Goal: Information Seeking & Learning: Learn about a topic

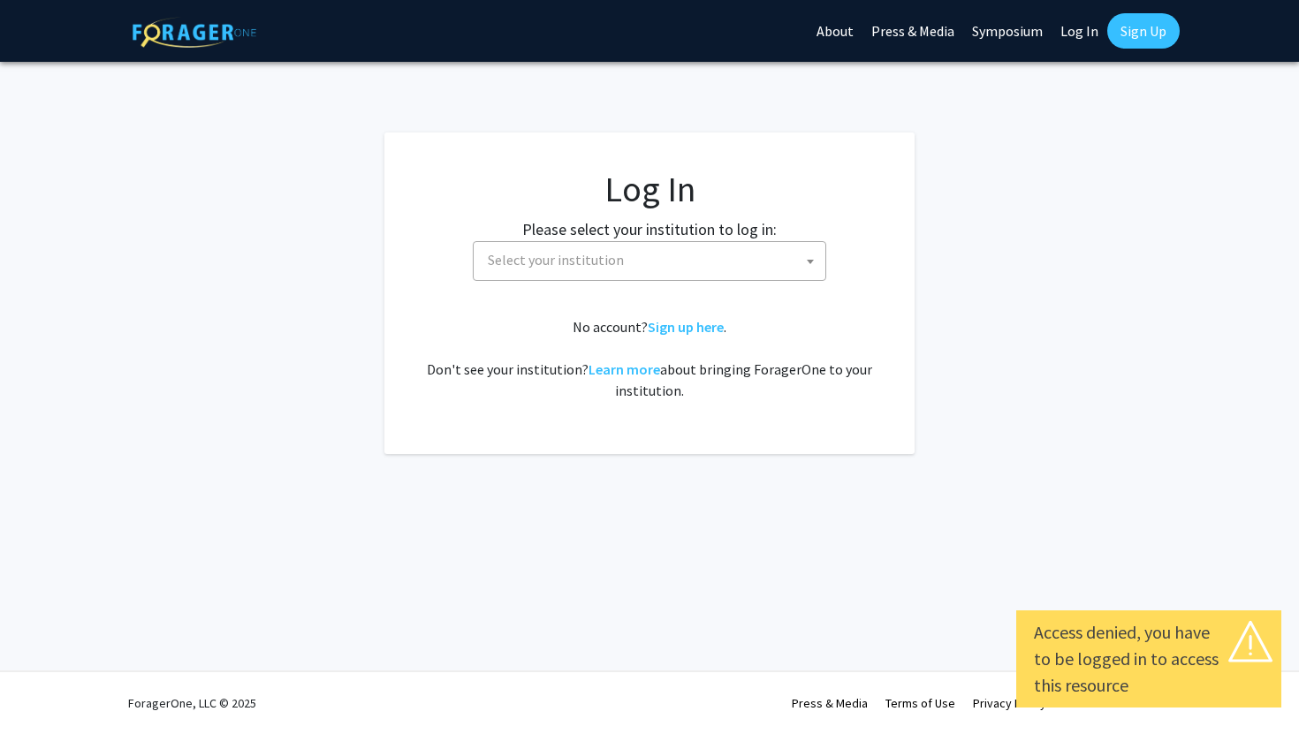
select select
click at [763, 263] on span "Select your institution" at bounding box center [653, 260] width 345 height 36
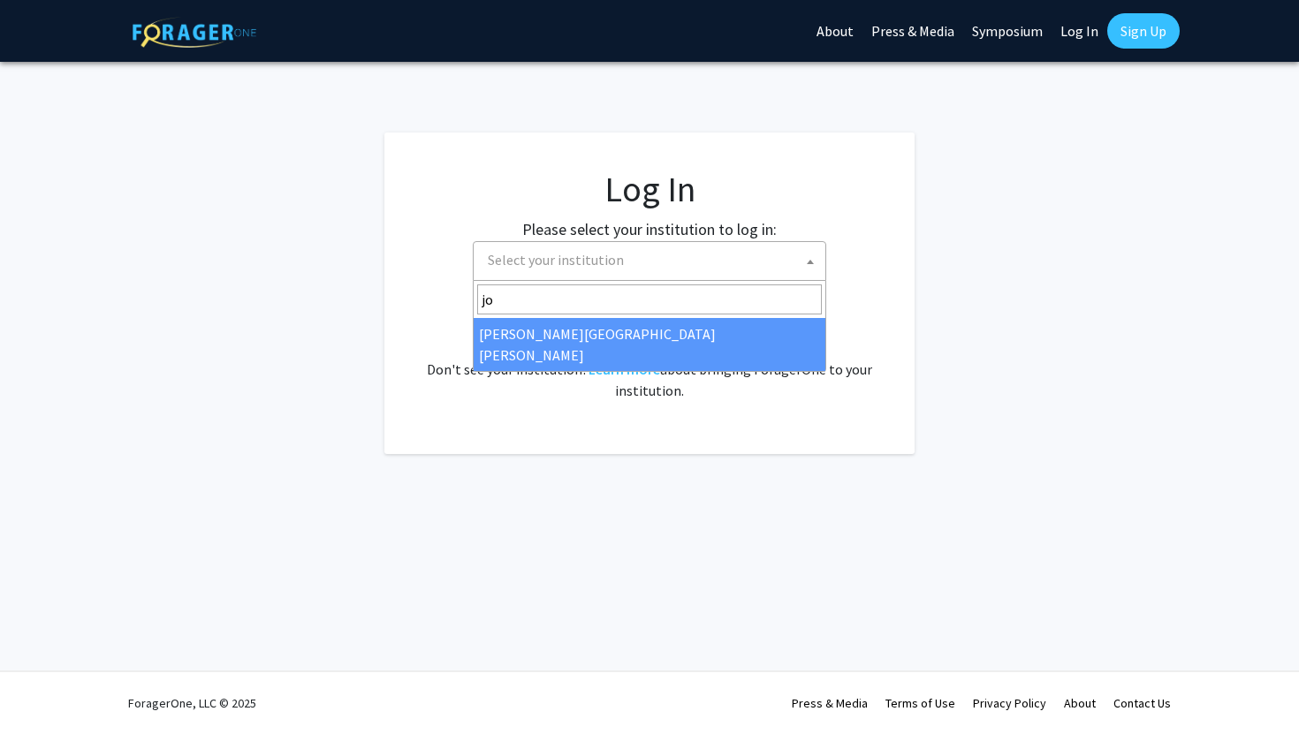
type input "jo"
select select "1"
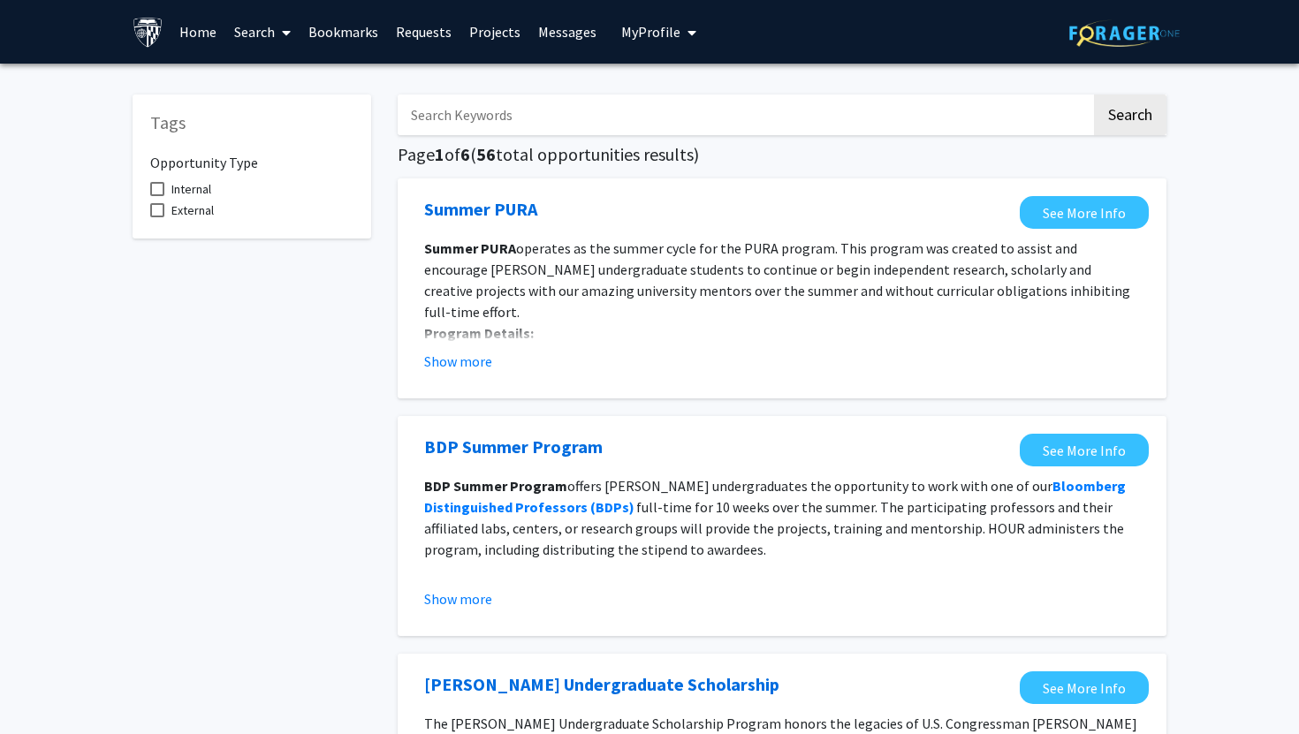
click at [496, 35] on link "Projects" at bounding box center [494, 32] width 69 height 62
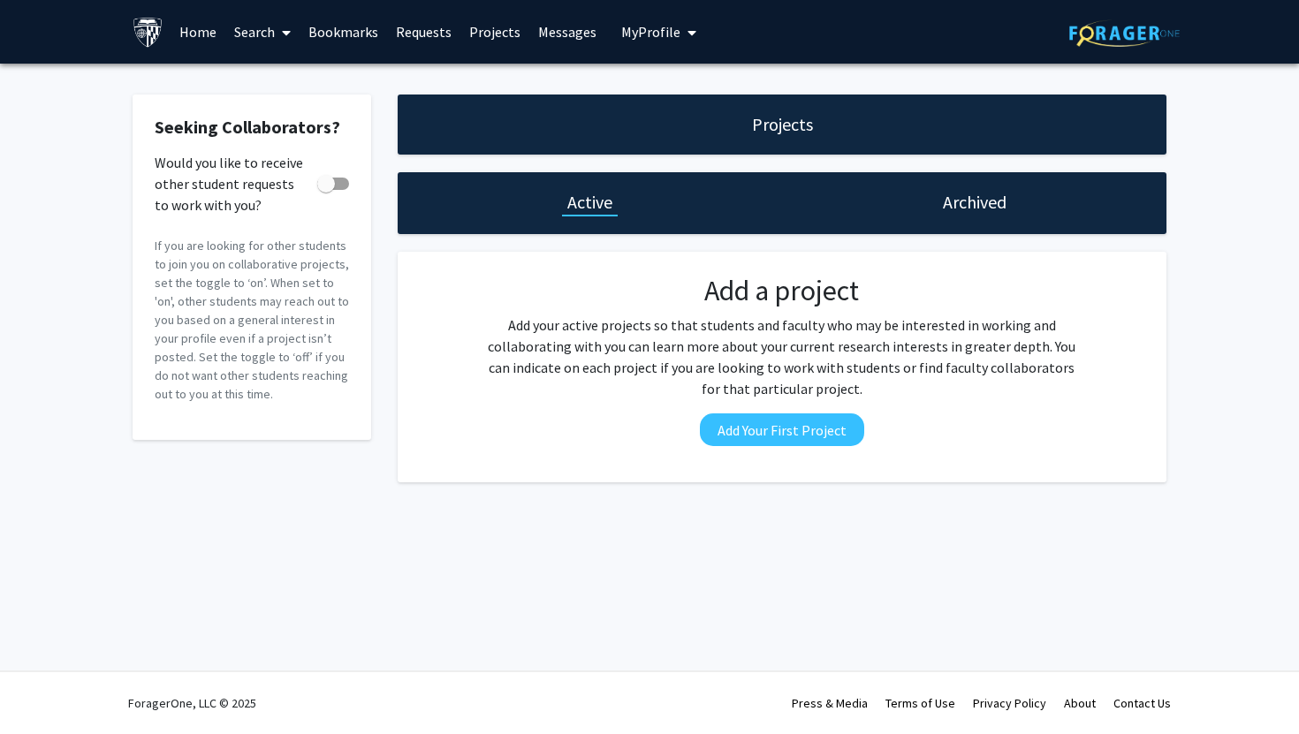
click at [271, 19] on link "Search" at bounding box center [262, 32] width 74 height 62
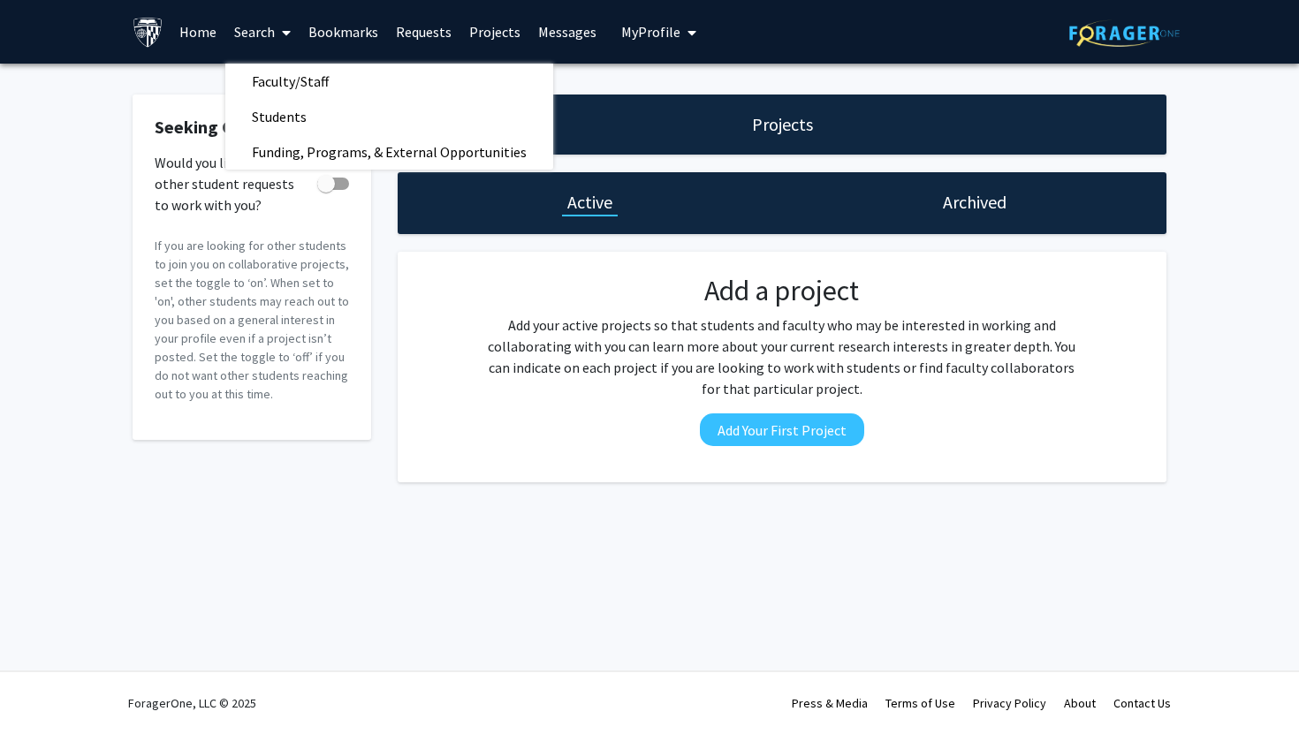
click at [350, 34] on link "Bookmarks" at bounding box center [342, 32] width 87 height 62
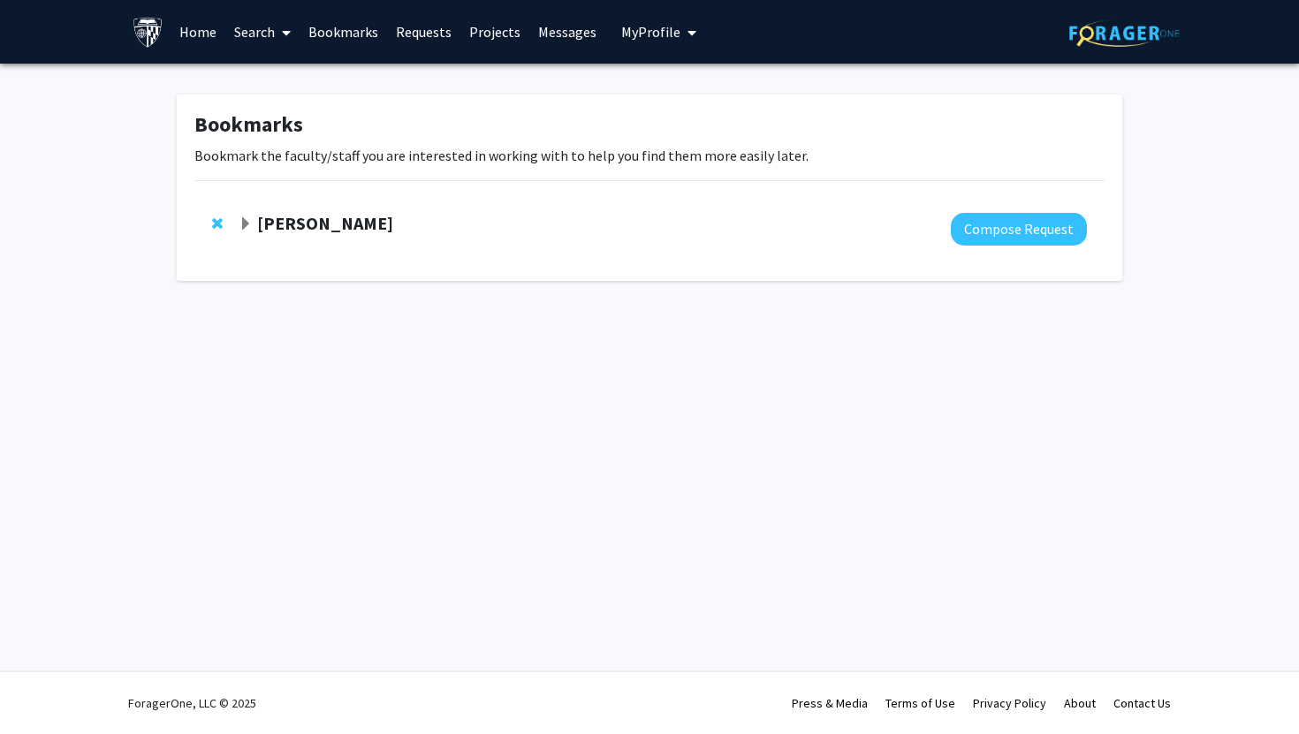
click at [432, 36] on link "Requests" at bounding box center [423, 32] width 73 height 62
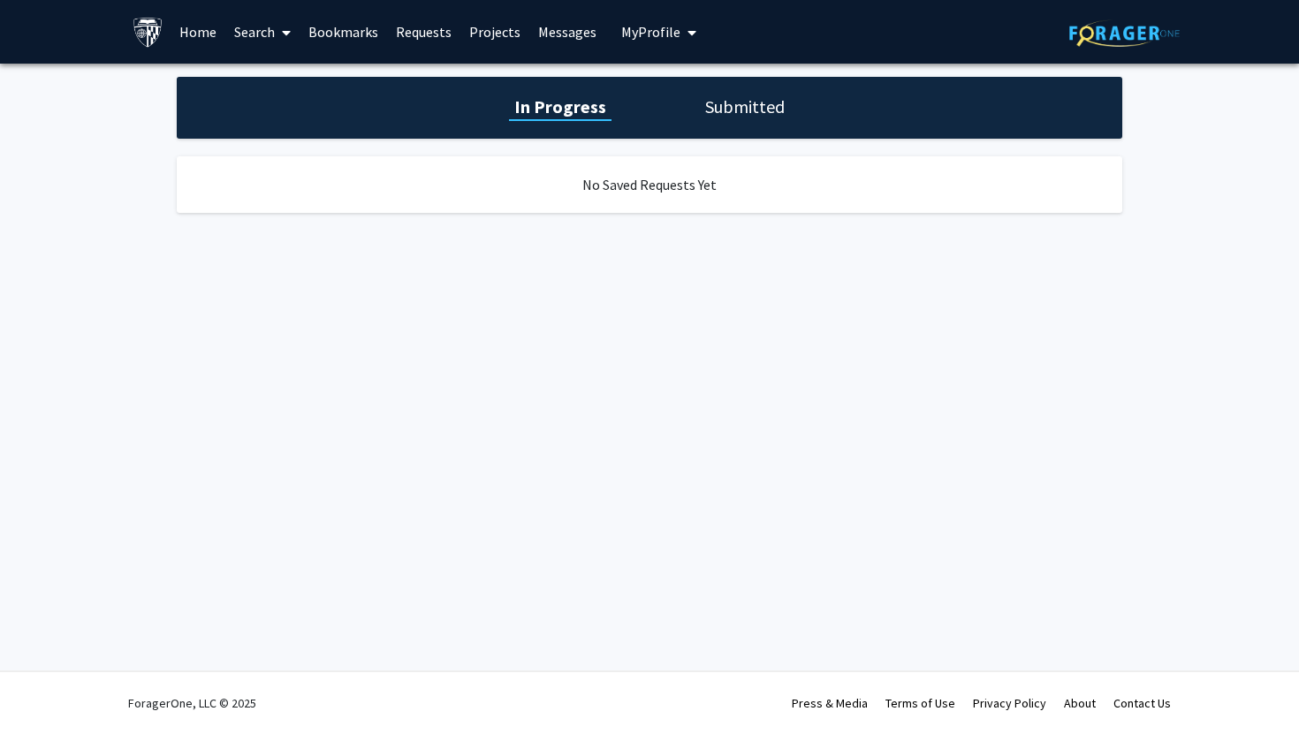
click at [201, 37] on link "Home" at bounding box center [197, 32] width 55 height 62
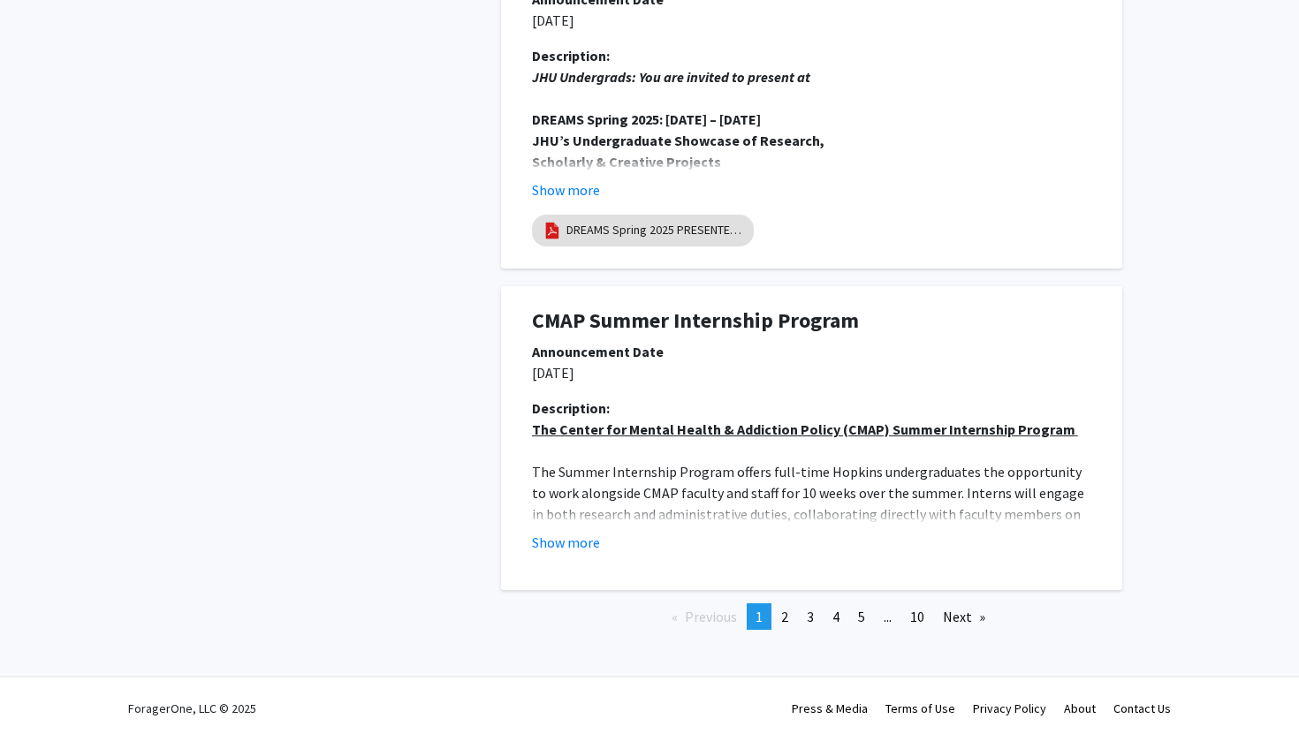
scroll to position [3256, 0]
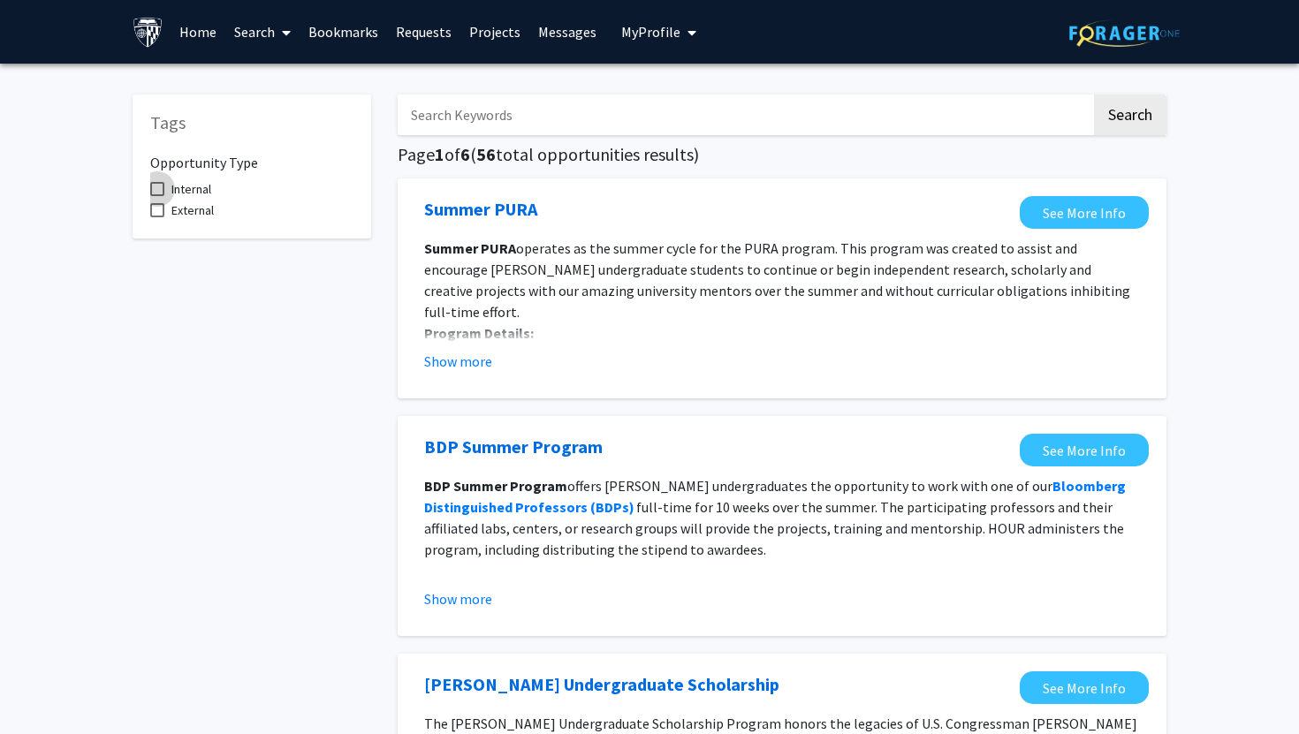
click at [162, 192] on span at bounding box center [157, 189] width 14 height 14
click at [157, 196] on input "Internal" at bounding box center [156, 196] width 1 height 1
checkbox input "true"
click at [260, 34] on link "Search" at bounding box center [262, 32] width 74 height 62
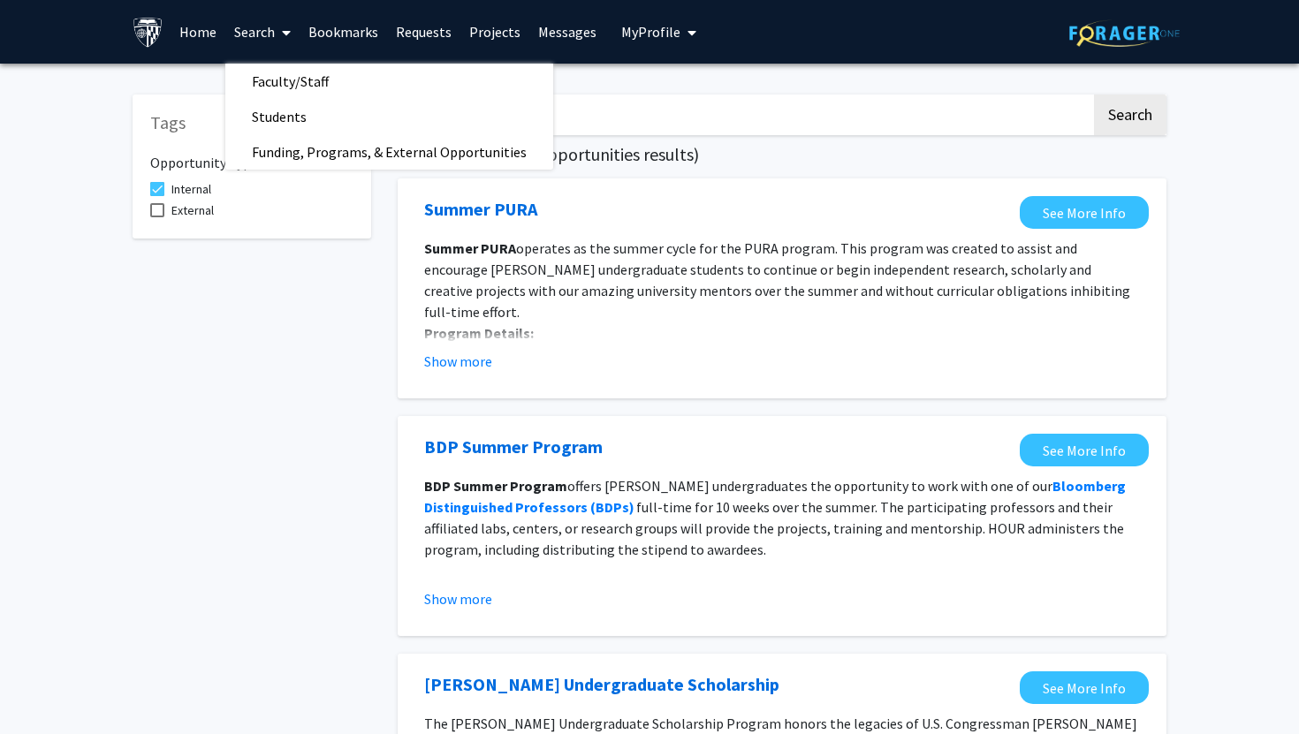
click at [202, 37] on link "Home" at bounding box center [197, 32] width 55 height 62
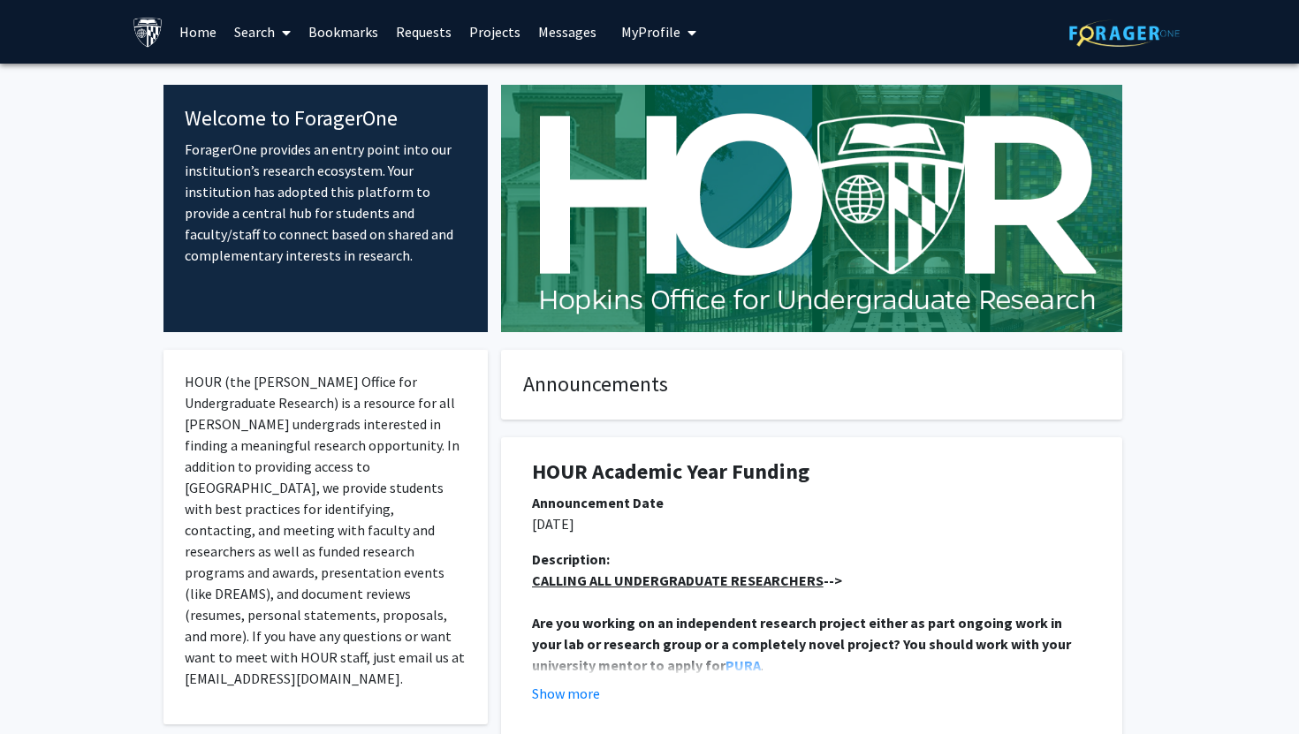
click at [250, 35] on link "Search" at bounding box center [262, 32] width 74 height 62
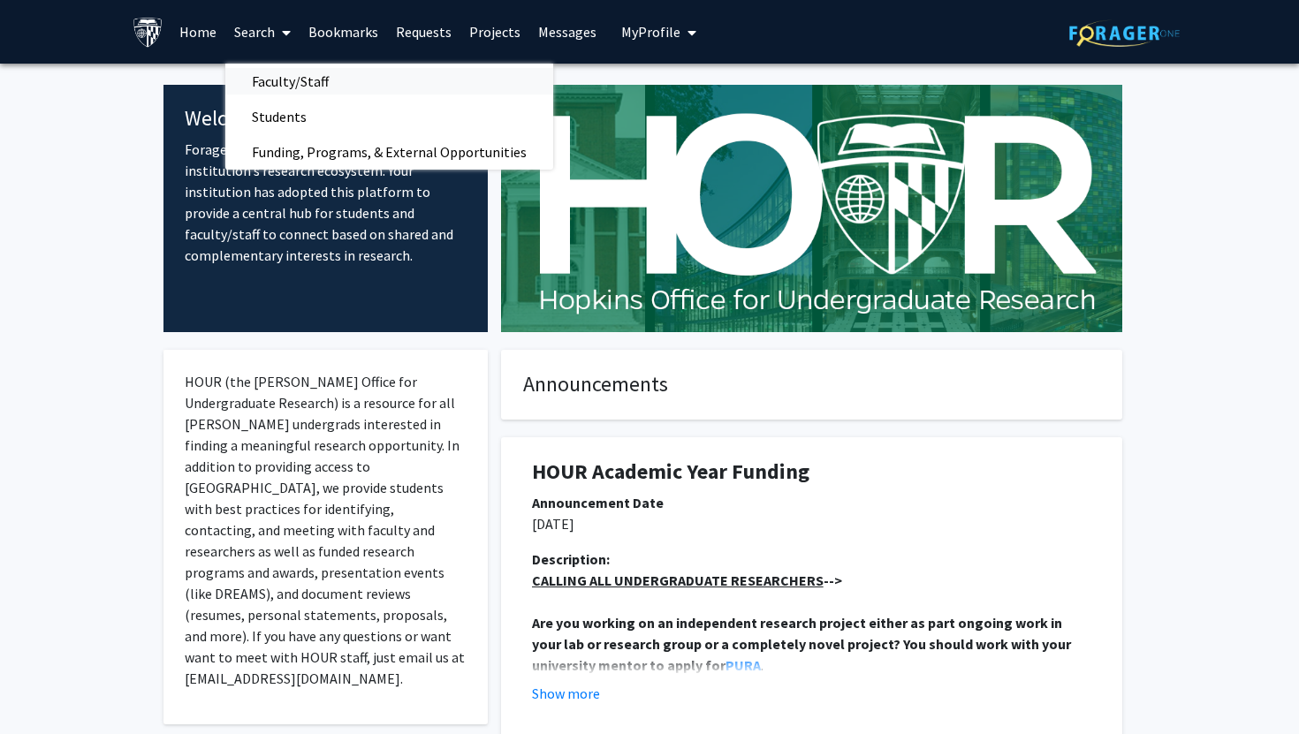
click at [271, 84] on span "Faculty/Staff" at bounding box center [290, 81] width 130 height 35
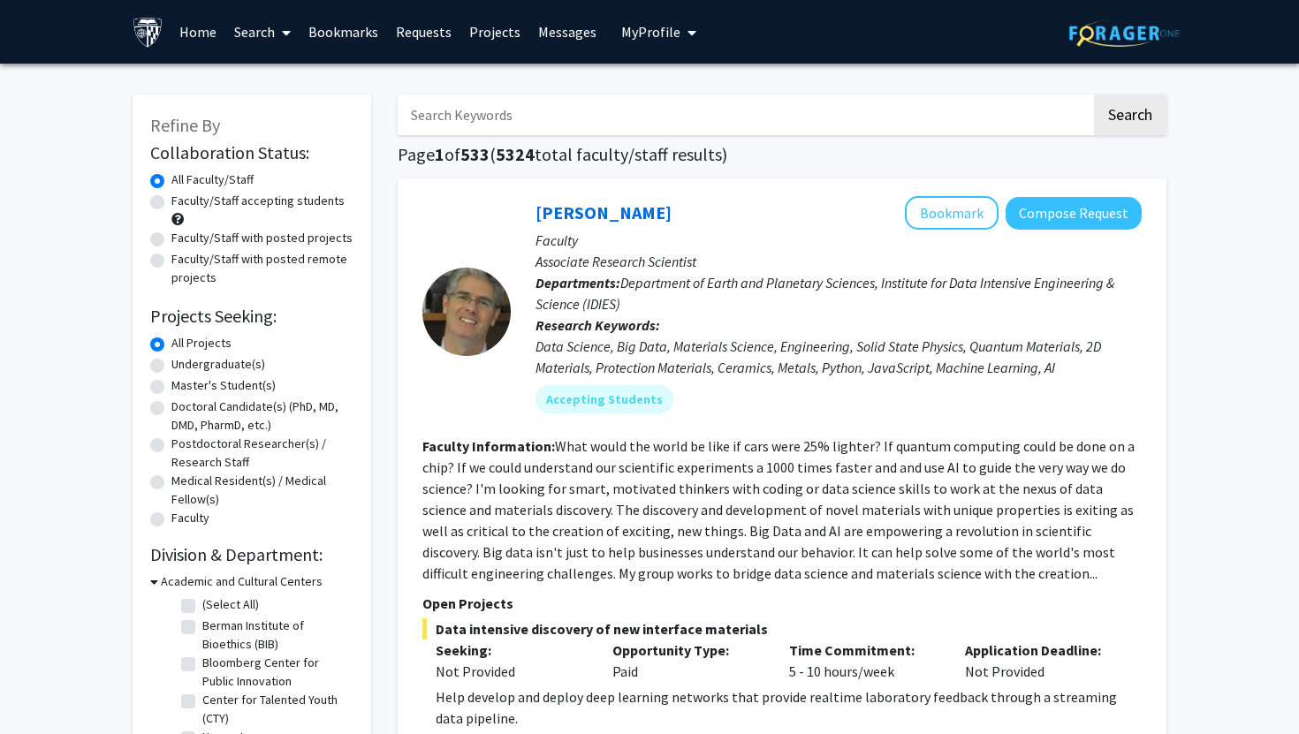
click at [171, 382] on label "Master's Student(s)" at bounding box center [223, 385] width 104 height 19
click at [171, 382] on input "Master's Student(s)" at bounding box center [176, 381] width 11 height 11
radio input "true"
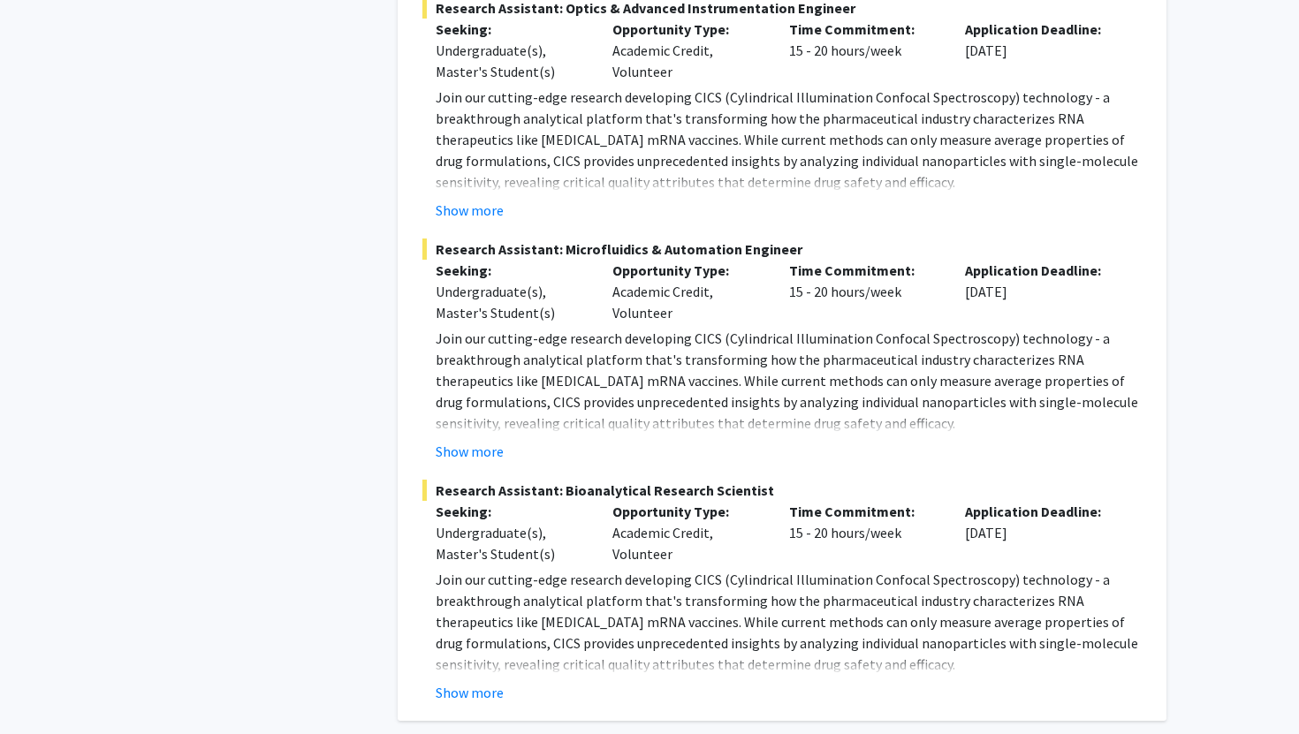
scroll to position [8047, 0]
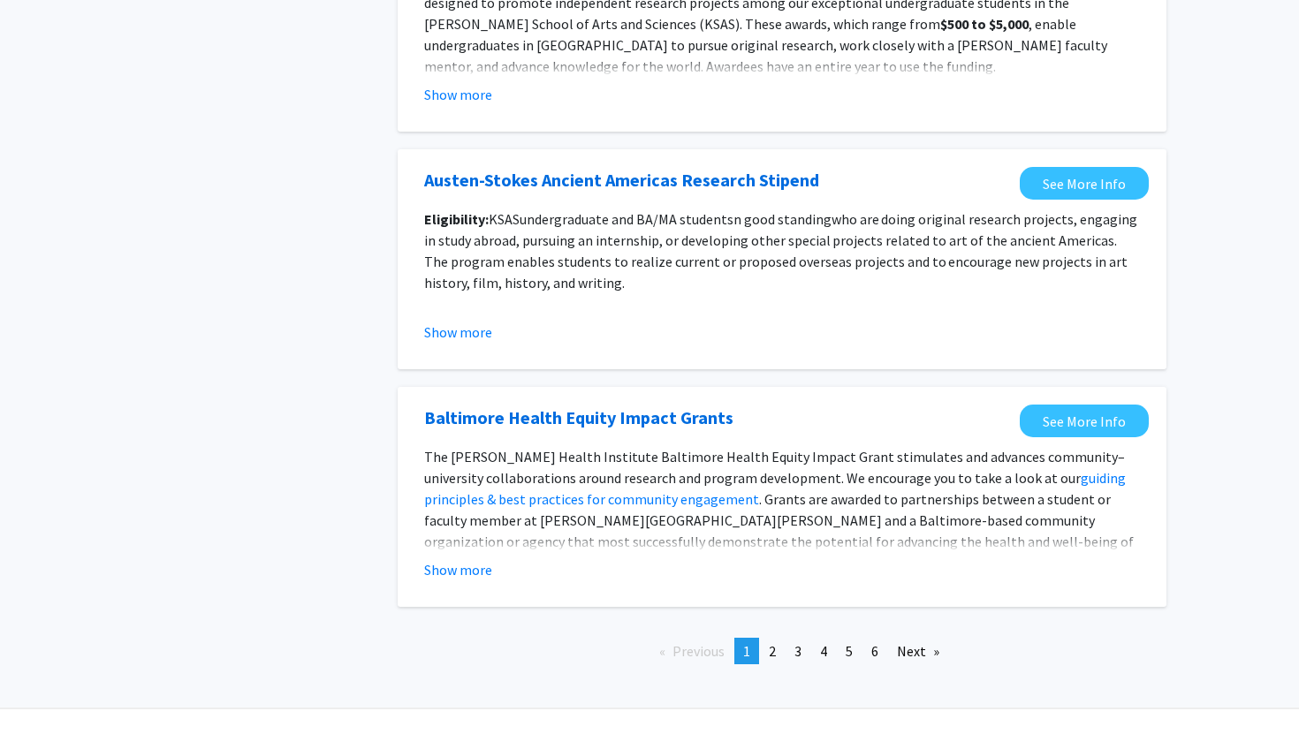
scroll to position [1884, 0]
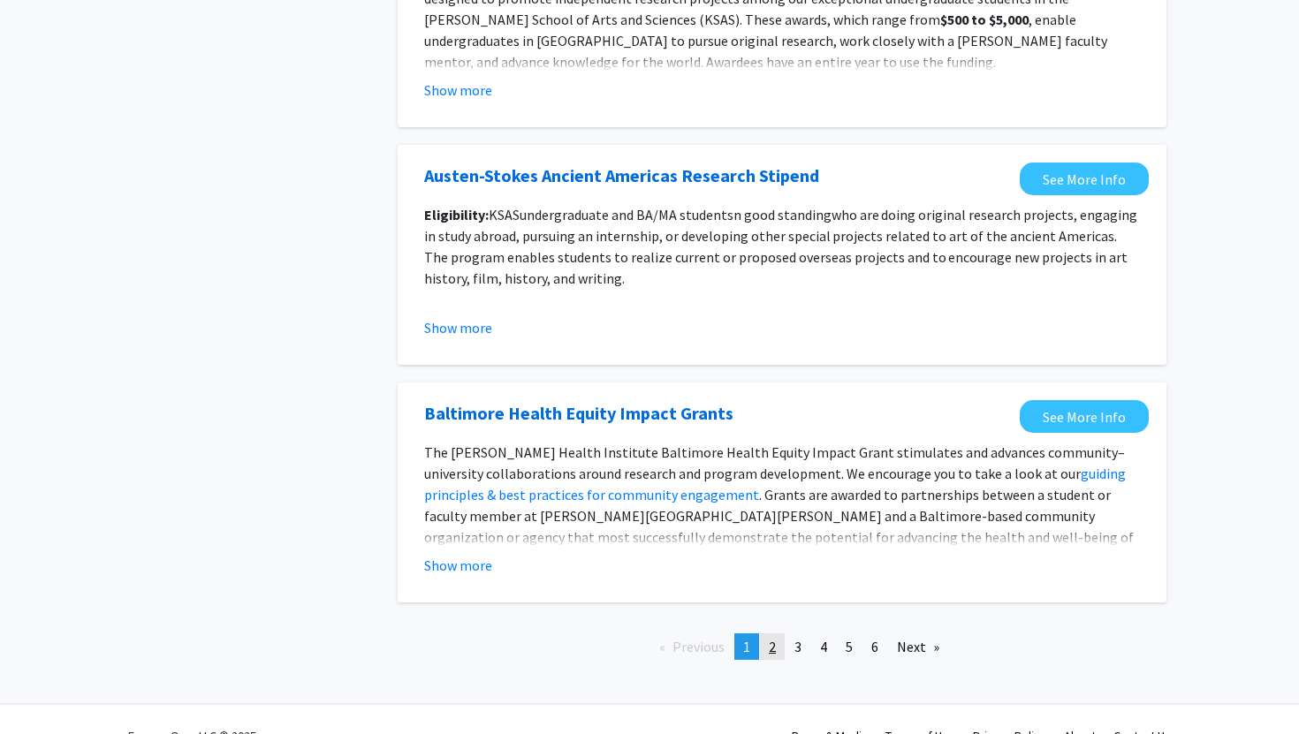
click at [777, 648] on link "page 2" at bounding box center [772, 646] width 25 height 27
